Goal: Task Accomplishment & Management: Manage account settings

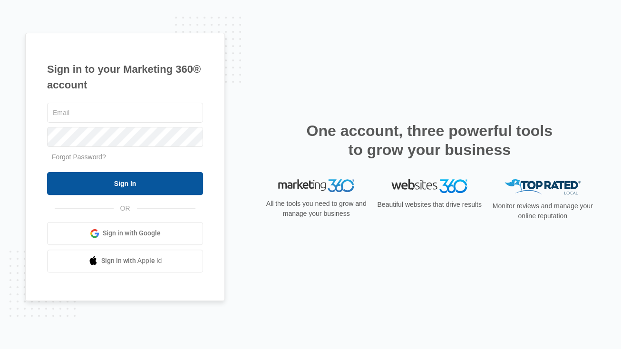
type input "[EMAIL_ADDRESS][DOMAIN_NAME]"
click at [122, 182] on input "Sign In" at bounding box center [125, 183] width 156 height 23
